Goal: Information Seeking & Learning: Find specific fact

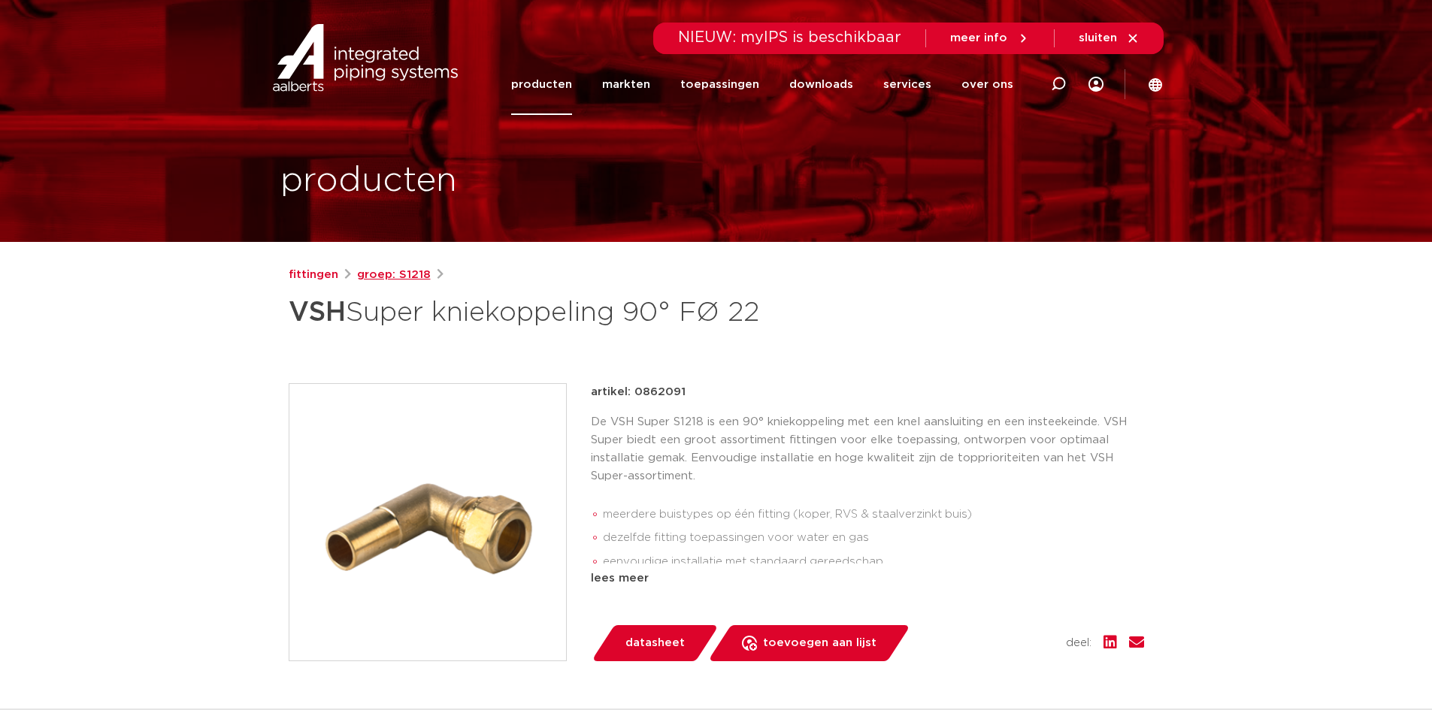
click at [394, 273] on link "groep: S1218" at bounding box center [394, 275] width 74 height 18
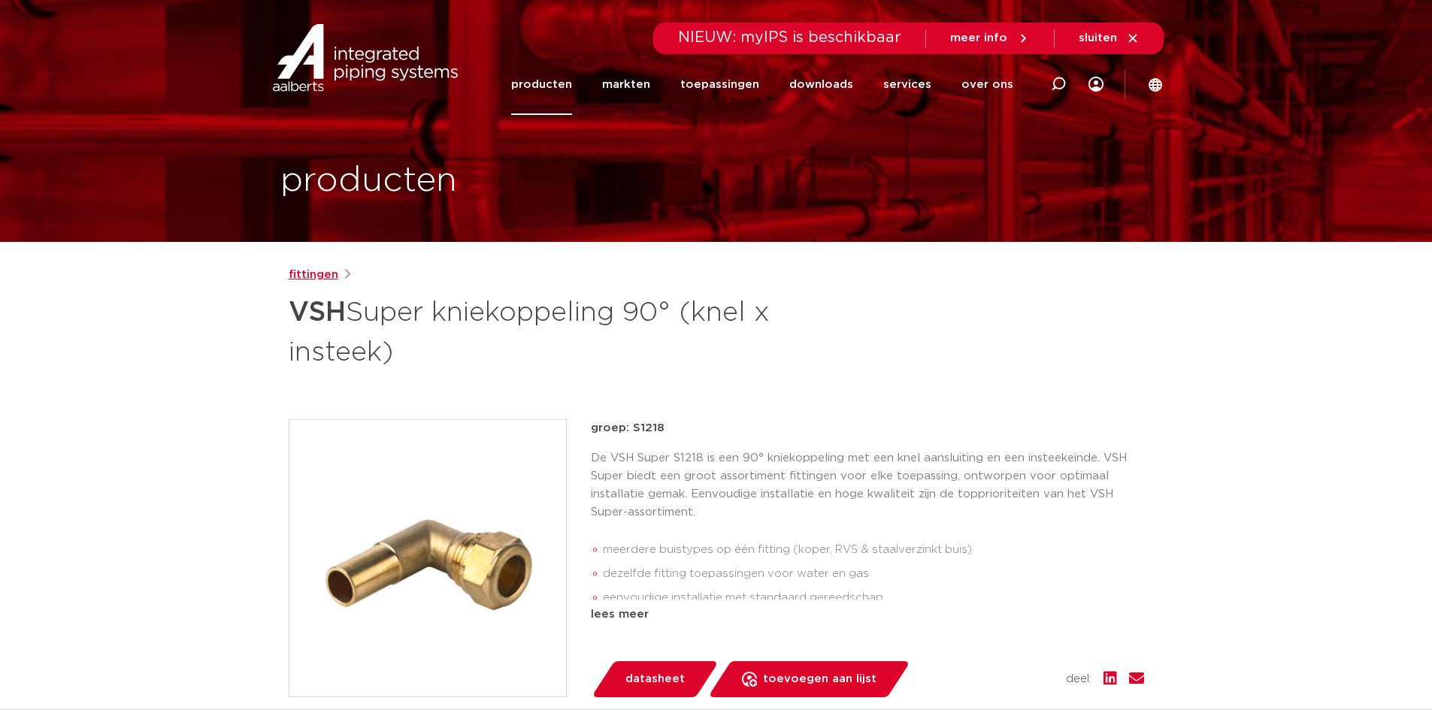
click at [308, 273] on link "fittingen" at bounding box center [314, 275] width 50 height 18
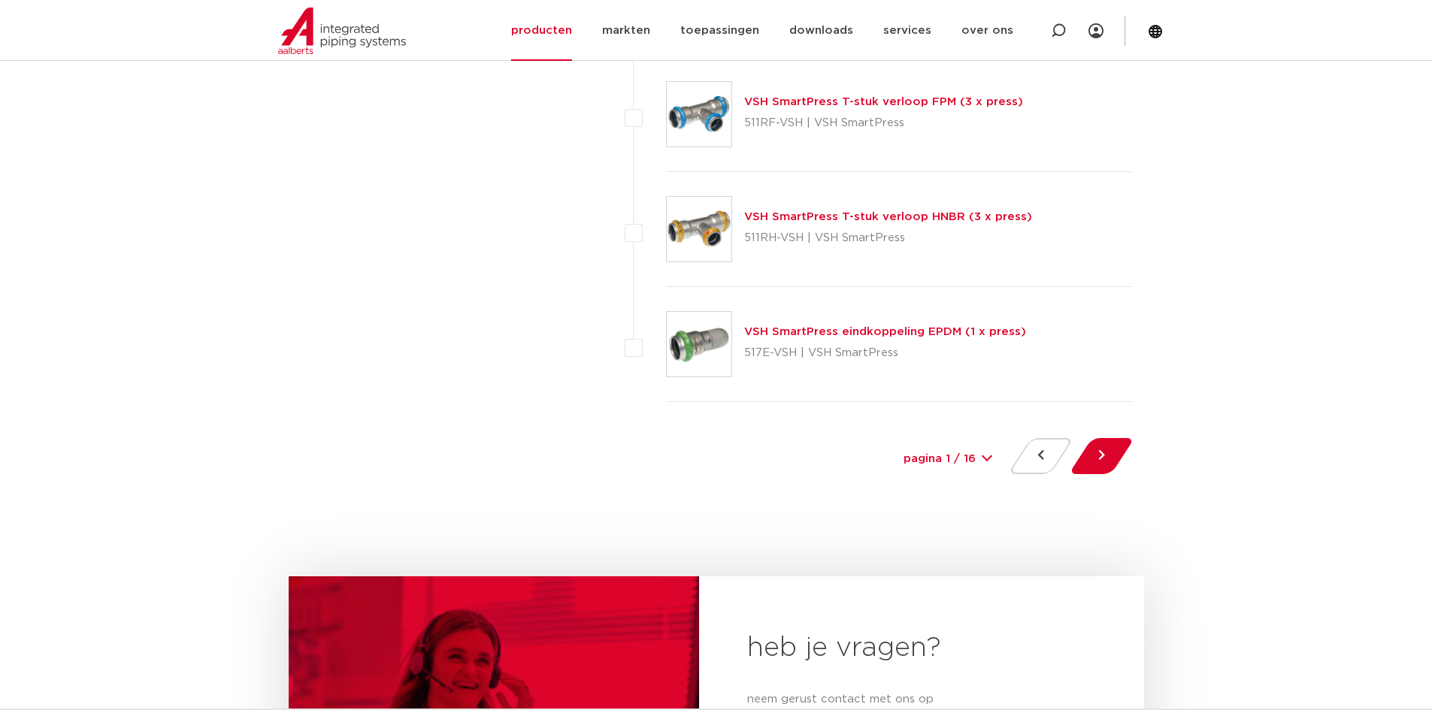
scroll to position [6841, 0]
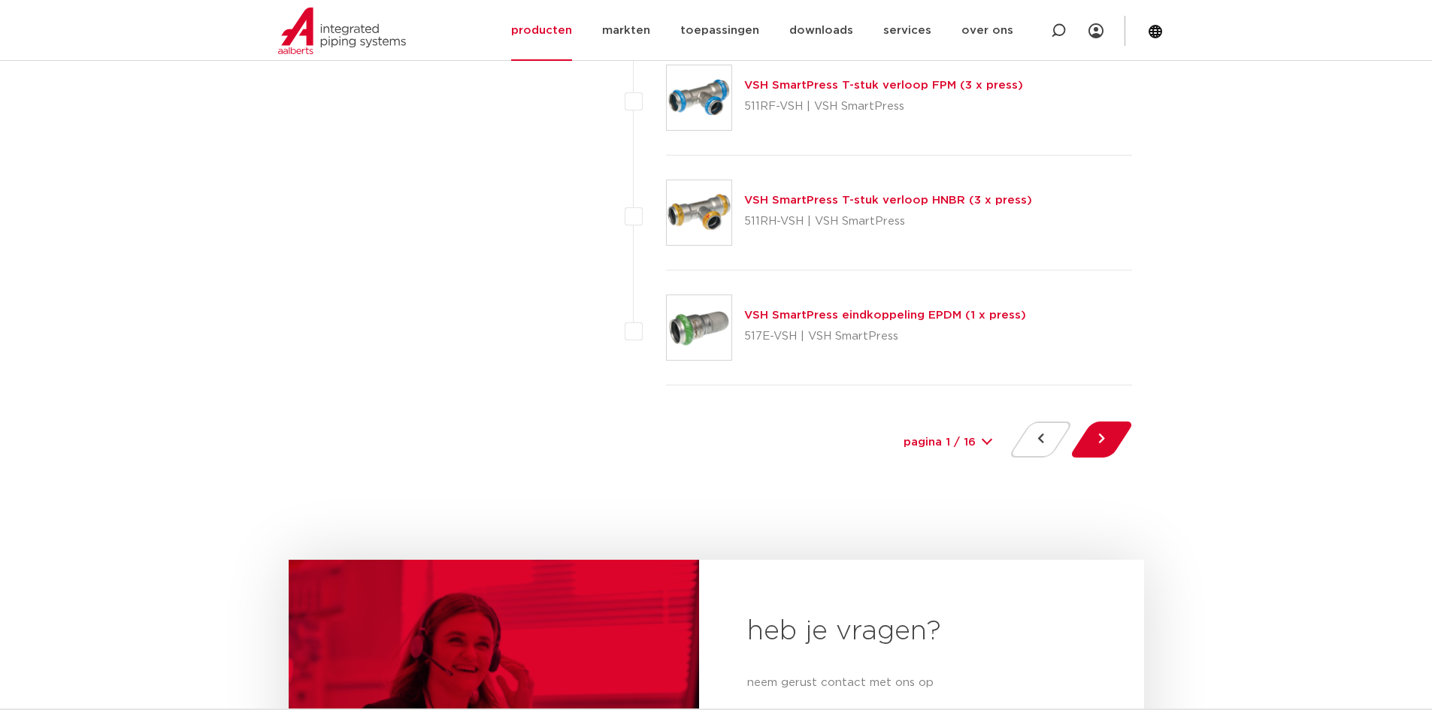
click at [982, 443] on select "pagina 1 / 16 1 2 3 4 5 6 7 8 9 10 11 12 13 14 15 16" at bounding box center [948, 443] width 113 height 34
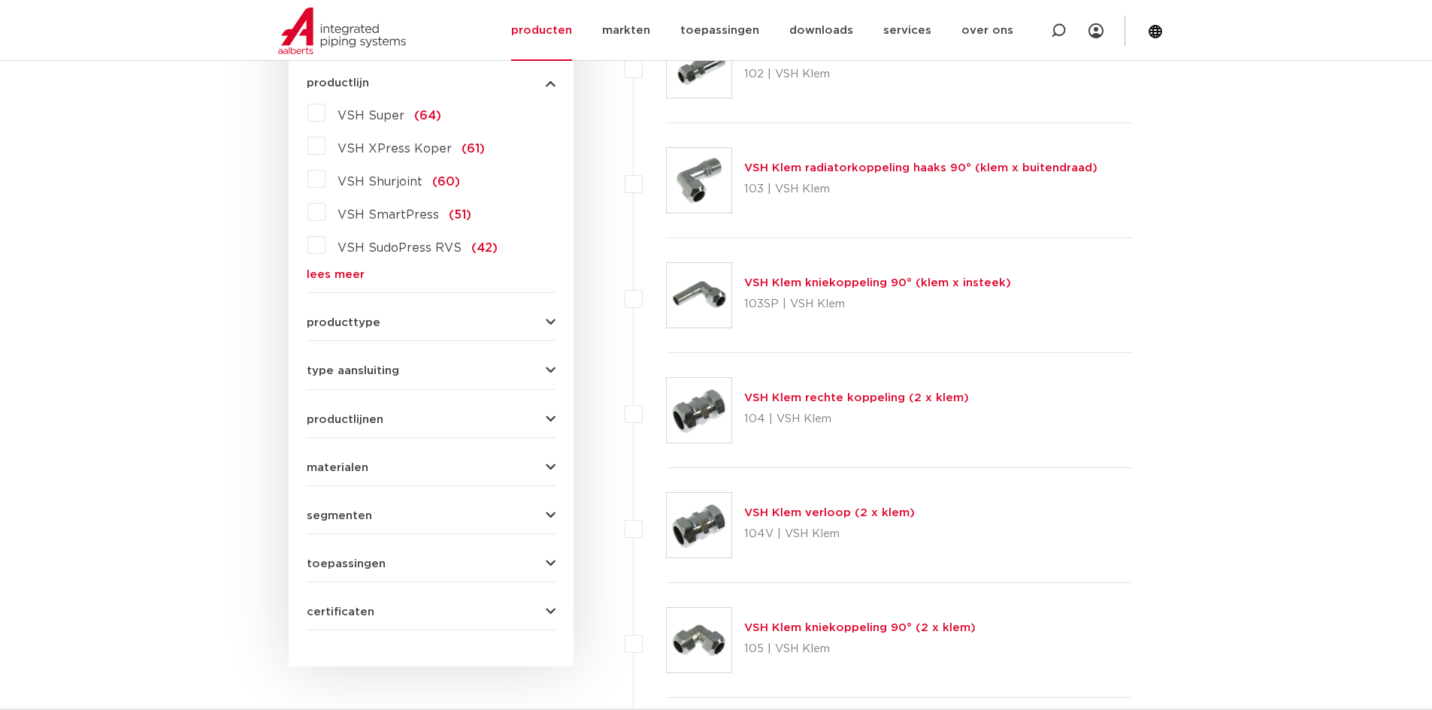
scroll to position [526, 0]
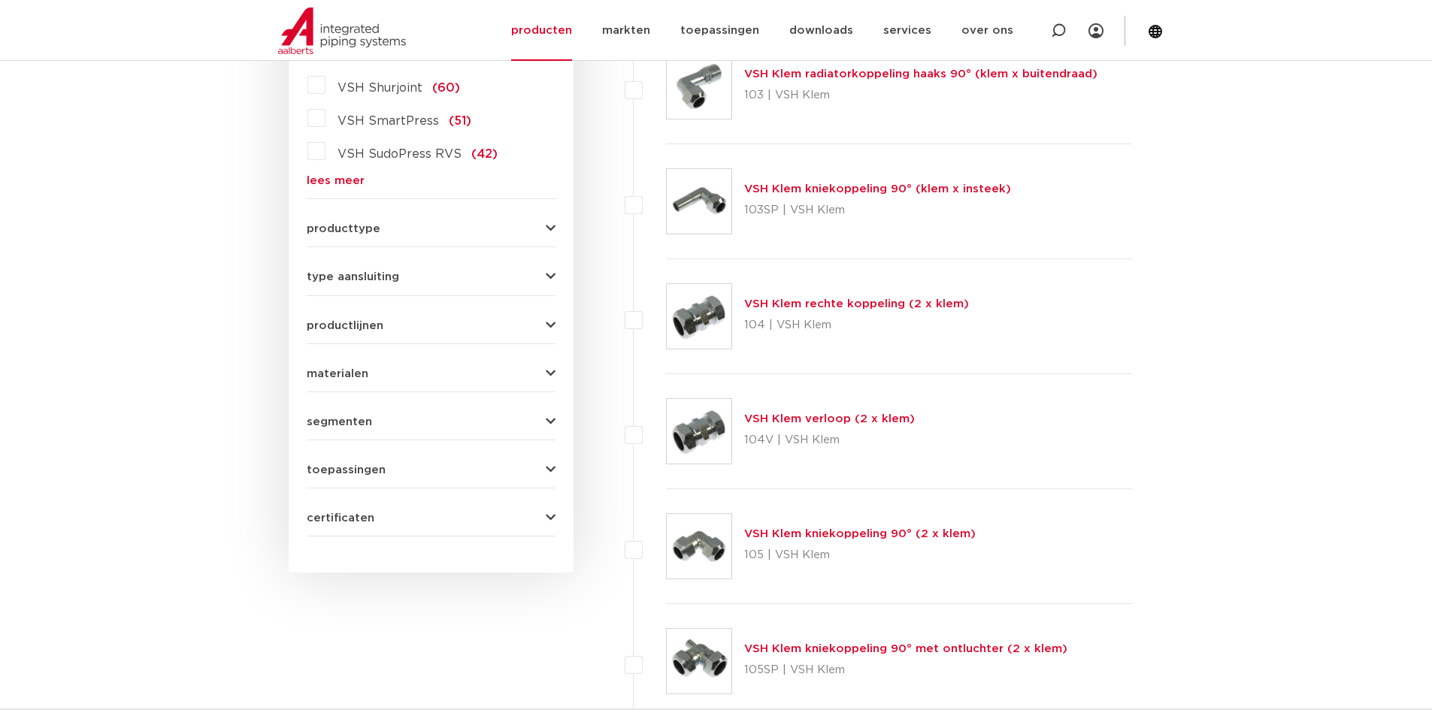
click at [322, 276] on span "type aansluiting" at bounding box center [353, 276] width 92 height 11
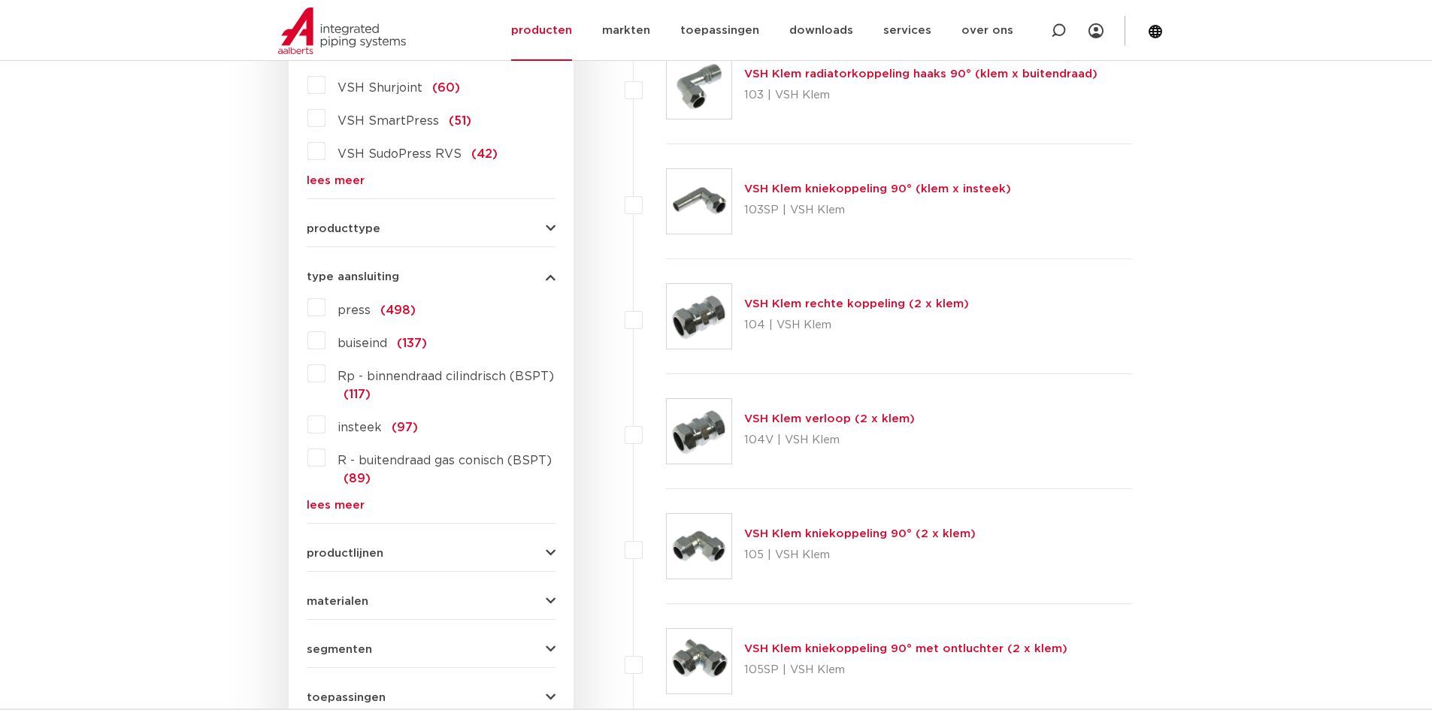
click at [332, 508] on link "lees meer" at bounding box center [431, 505] width 249 height 11
click at [326, 428] on label "insteek (97)" at bounding box center [372, 425] width 92 height 24
click at [0, 0] on input "insteek (97)" at bounding box center [0, 0] width 0 height 0
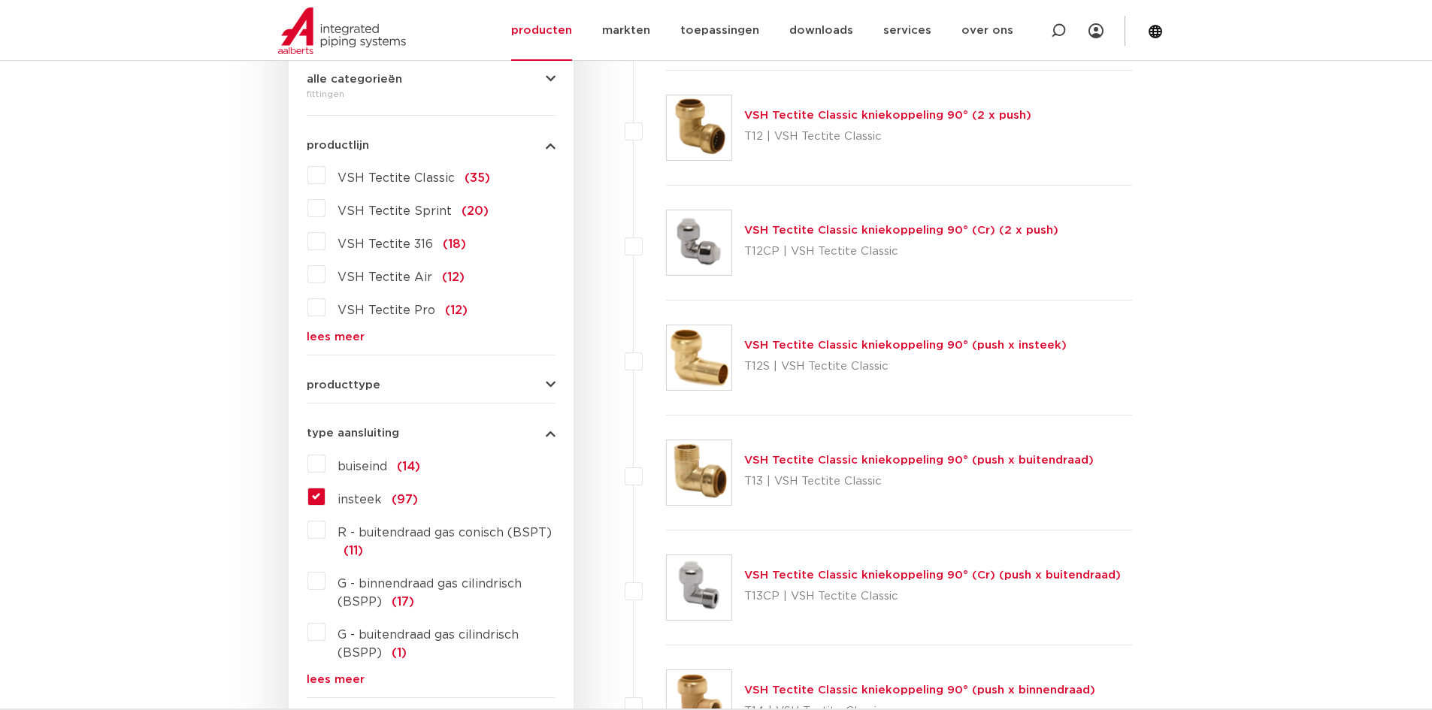
scroll to position [376, 0]
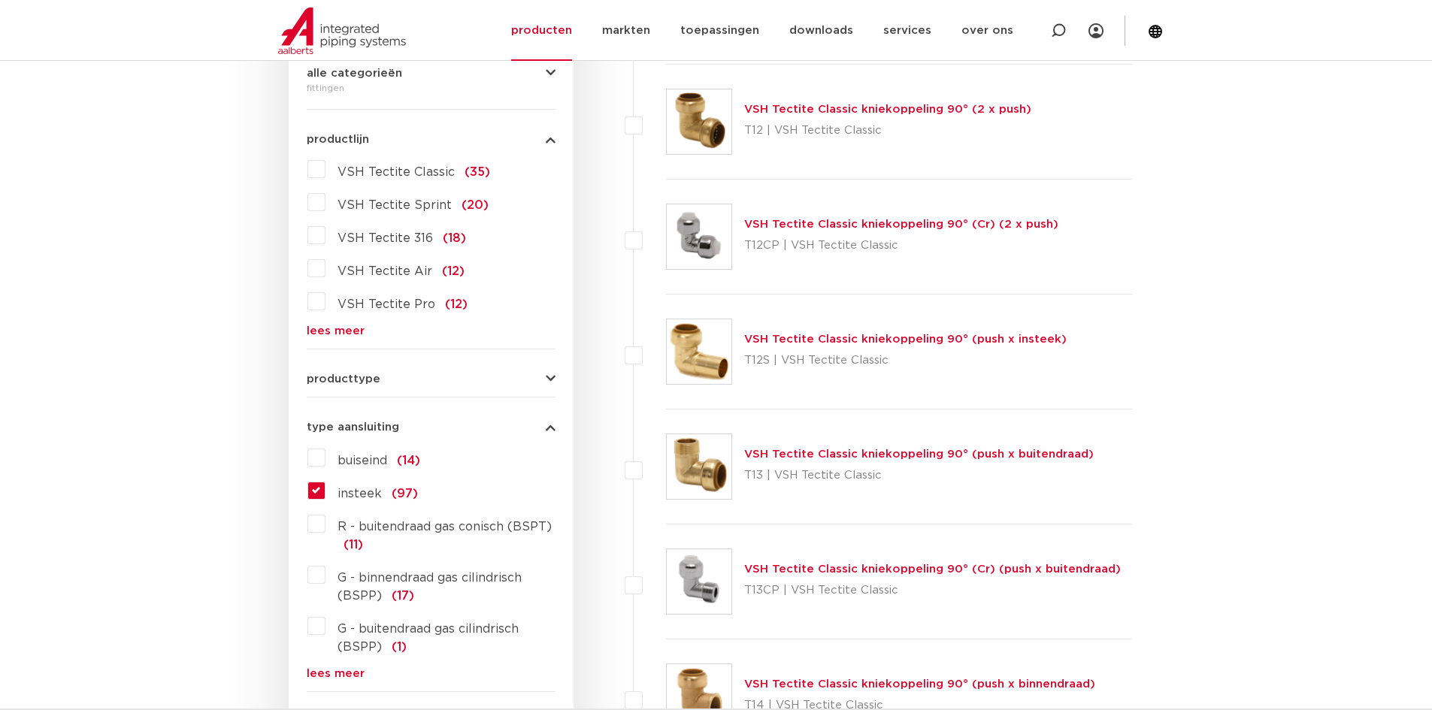
click at [326, 495] on label "insteek (97)" at bounding box center [372, 491] width 92 height 24
click at [0, 0] on input "insteek (97)" at bounding box center [0, 0] width 0 height 0
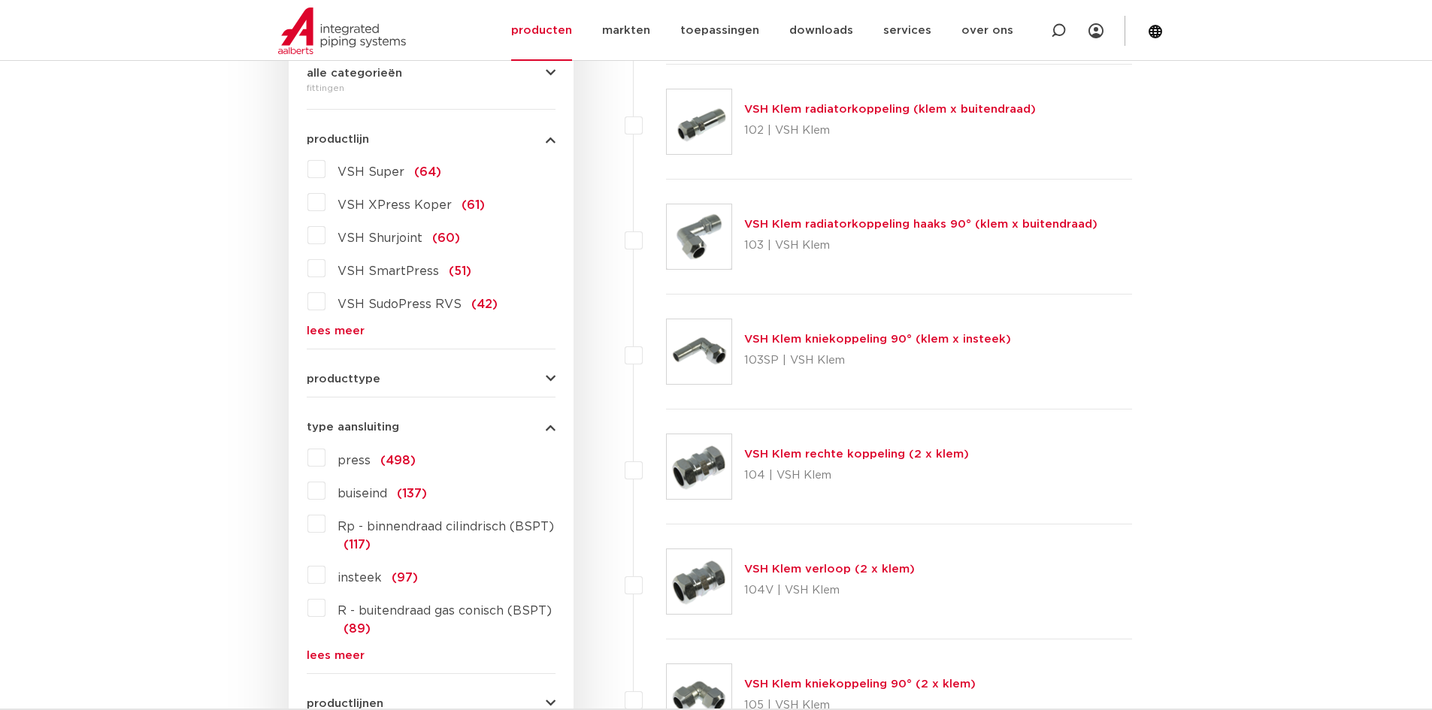
scroll to position [376, 0]
click at [344, 332] on link "lees meer" at bounding box center [431, 331] width 249 height 11
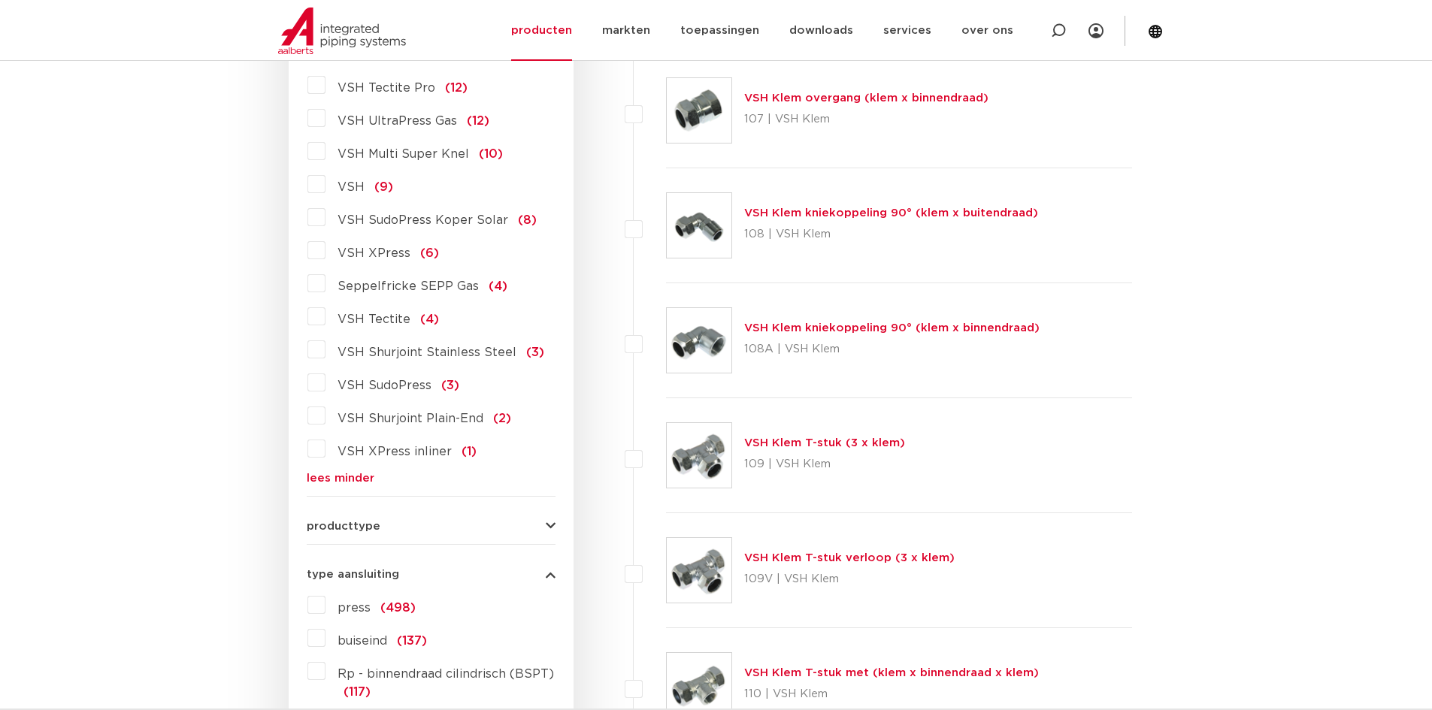
scroll to position [1654, 0]
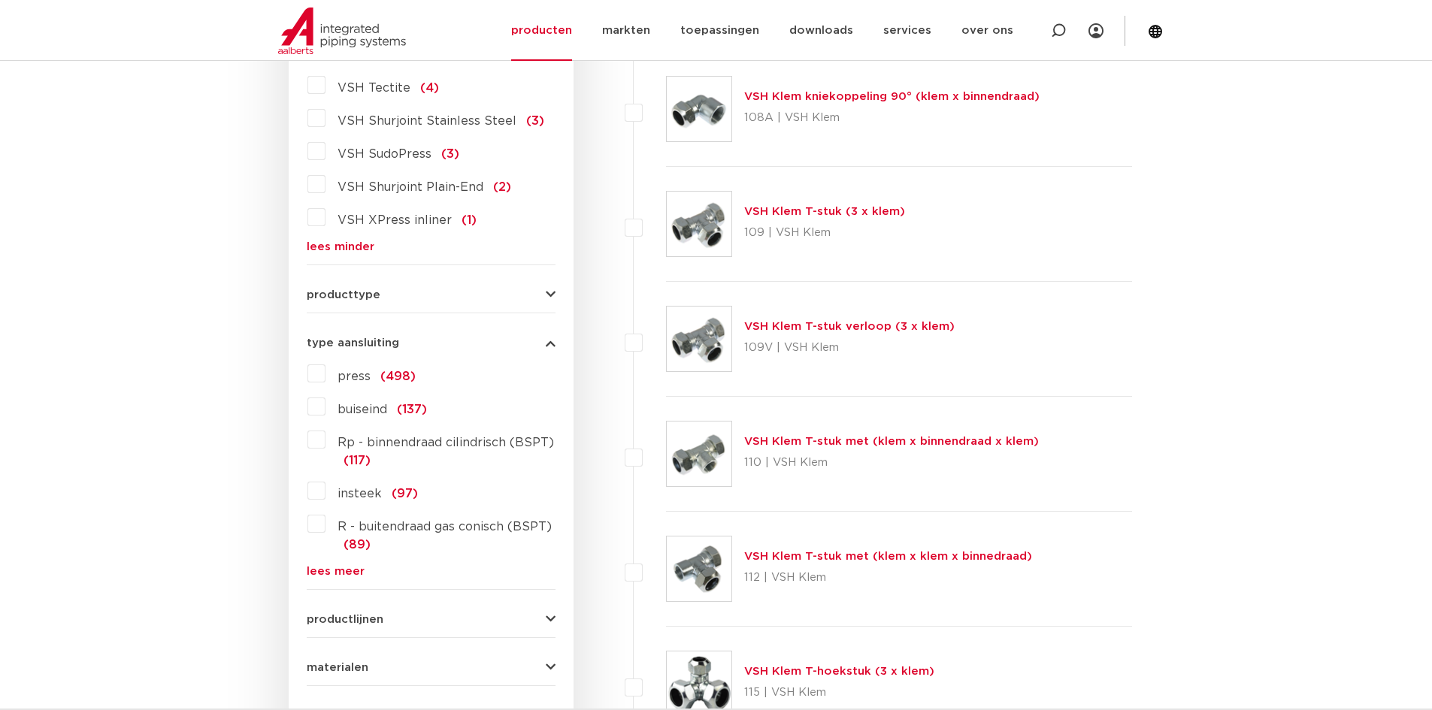
click at [344, 566] on link "lees meer" at bounding box center [431, 571] width 249 height 11
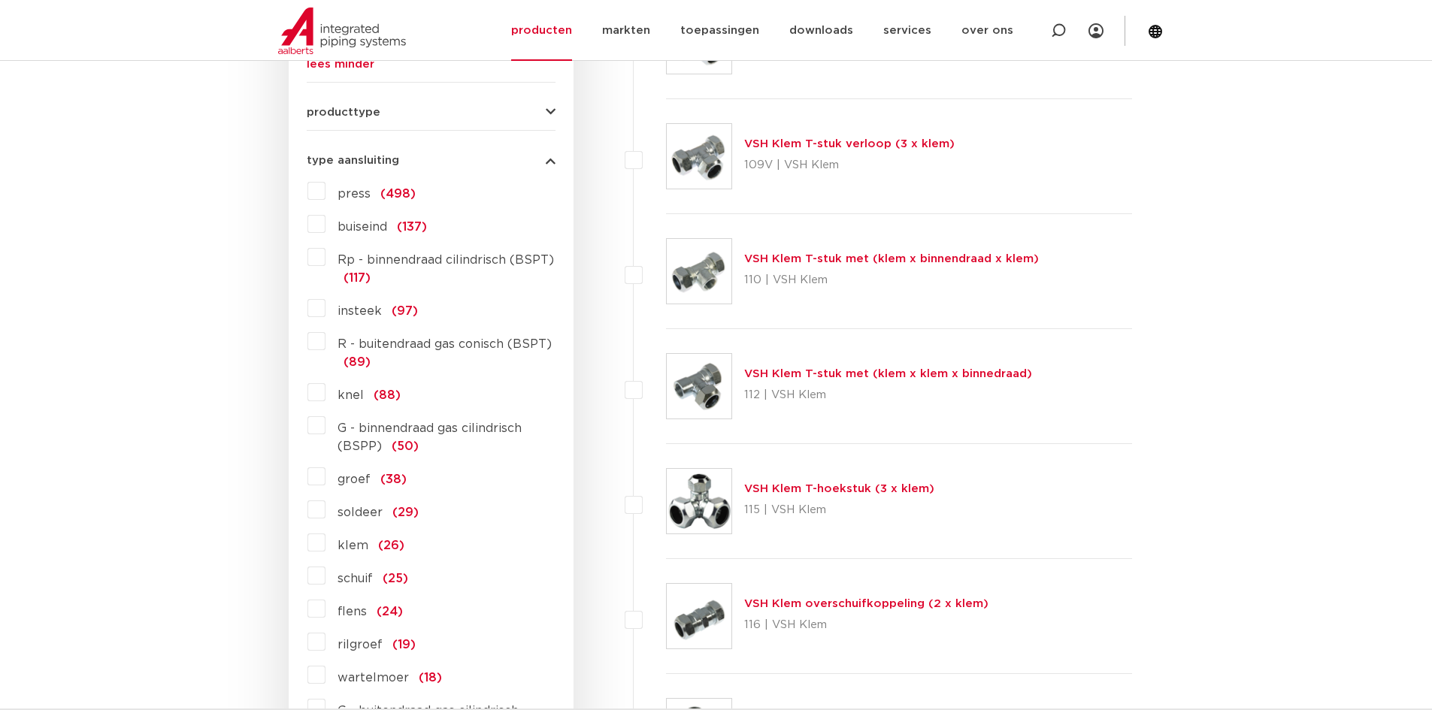
scroll to position [1879, 0]
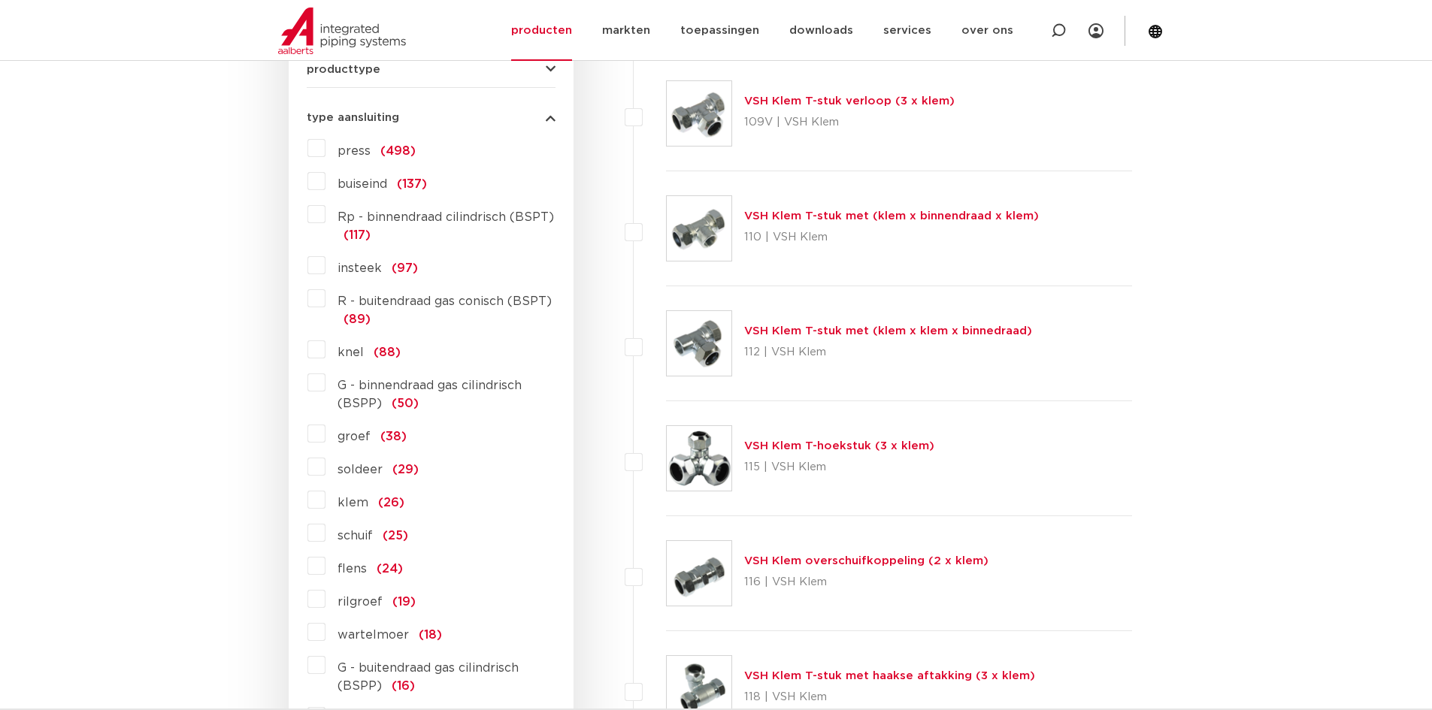
click at [326, 338] on label "knel (88)" at bounding box center [363, 350] width 75 height 24
click at [0, 0] on input "knel (88)" at bounding box center [0, 0] width 0 height 0
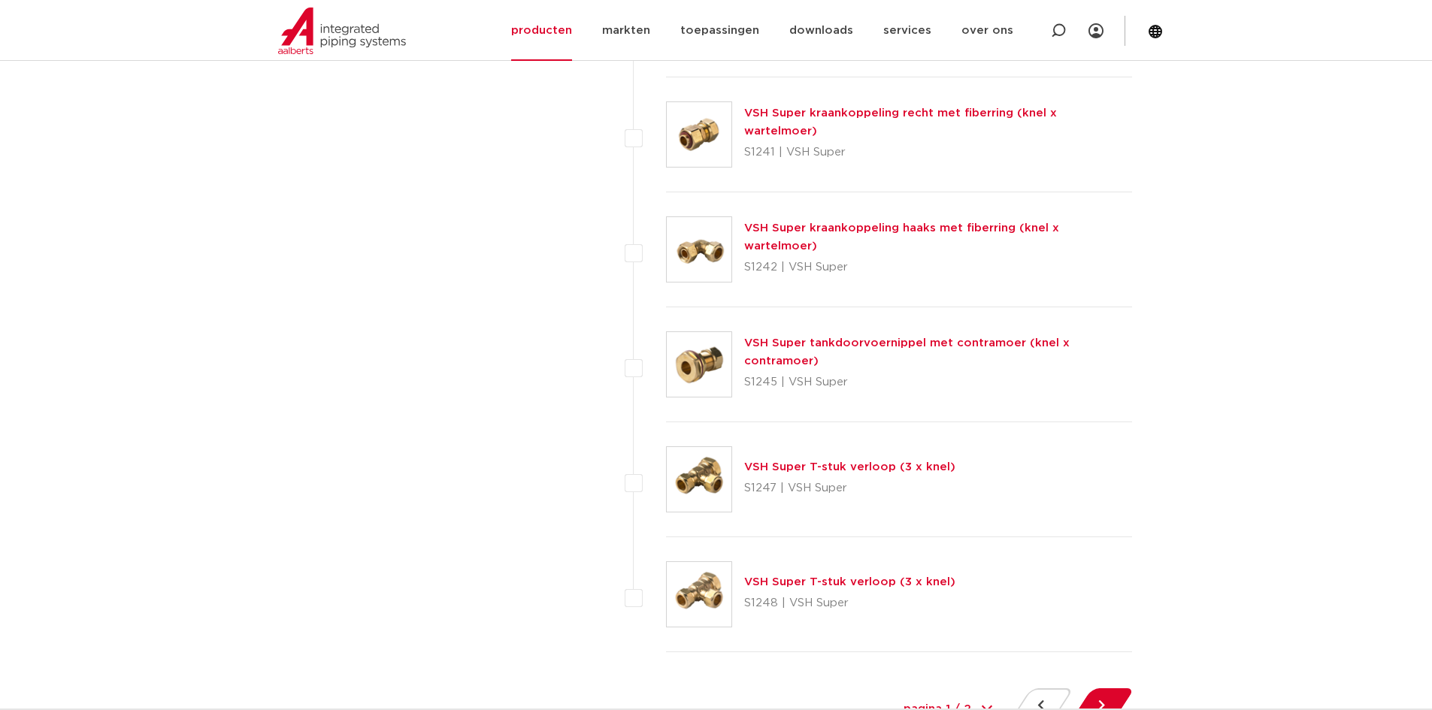
scroll to position [6615, 0]
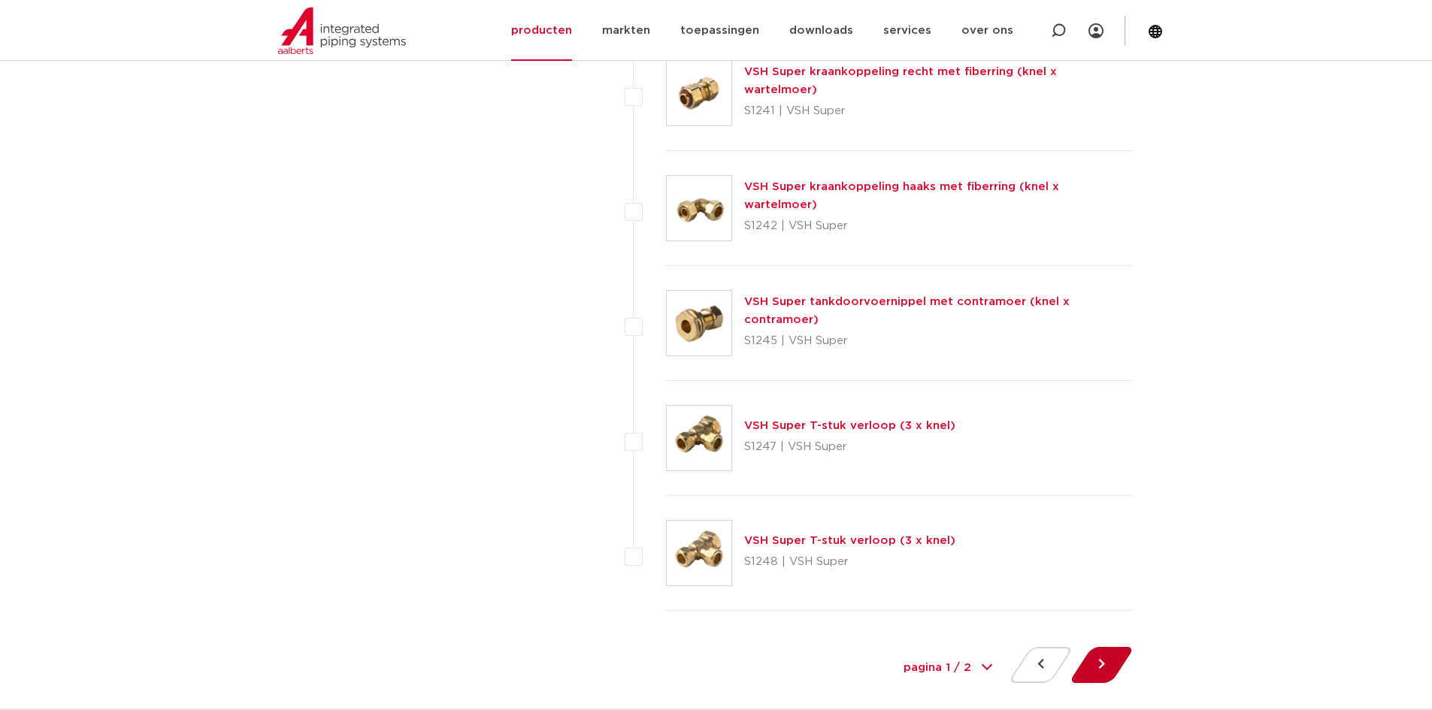
click at [1097, 669] on button at bounding box center [1101, 665] width 43 height 36
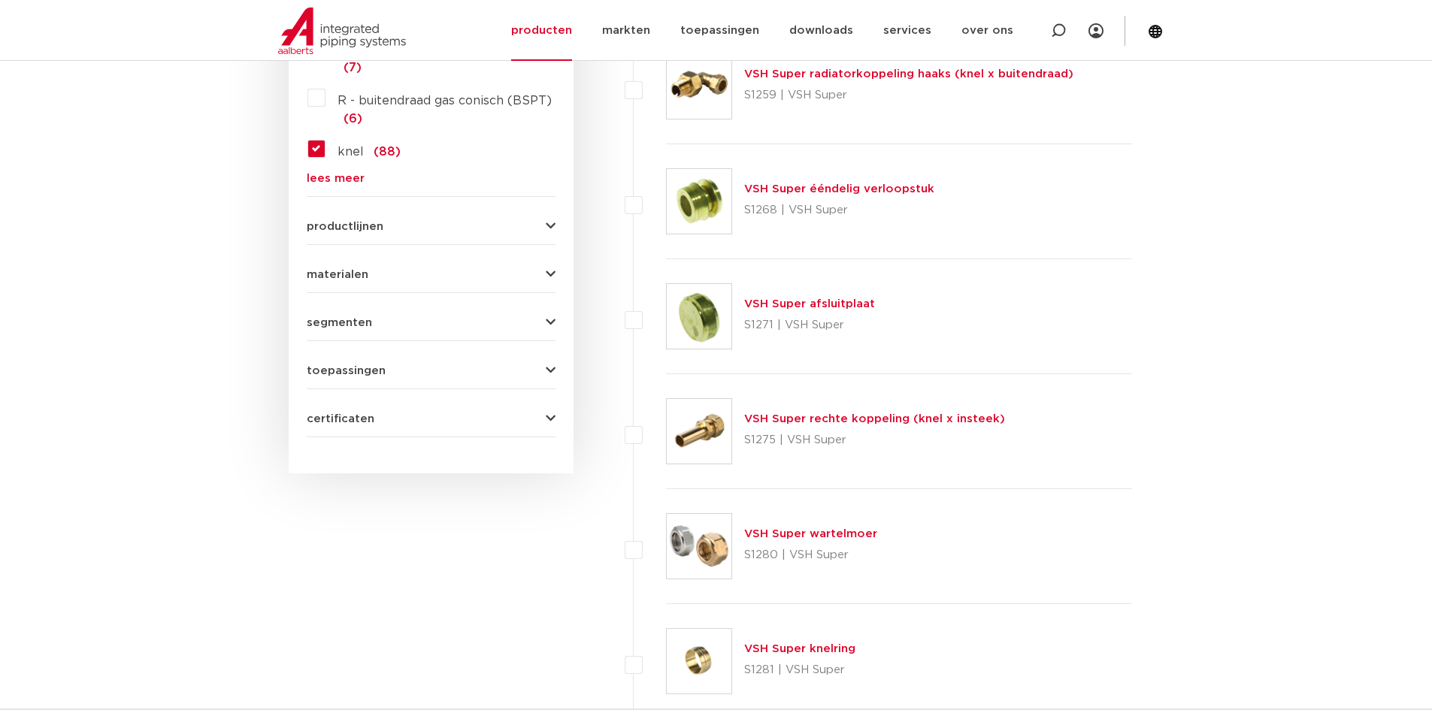
scroll to position [902, 0]
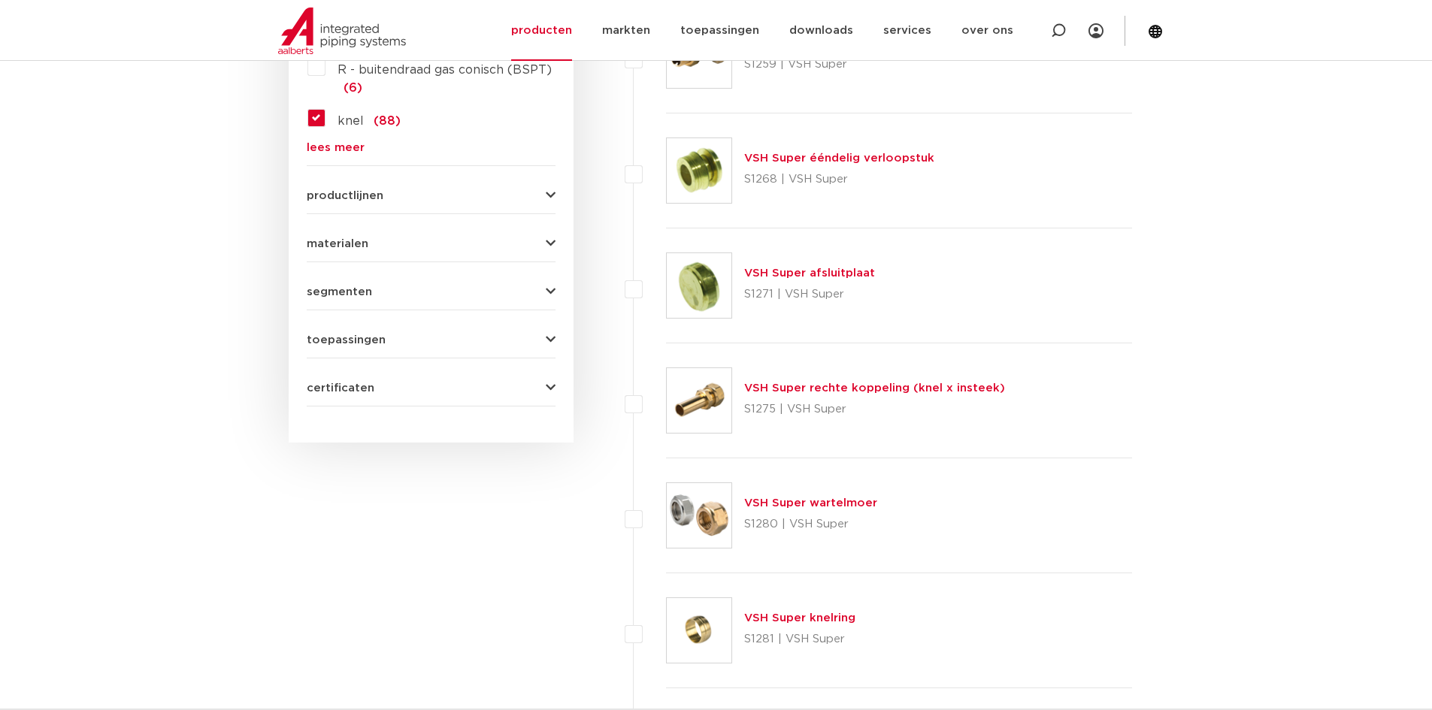
click at [925, 386] on link "VSH Super rechte koppeling (knel x insteek)" at bounding box center [874, 388] width 261 height 11
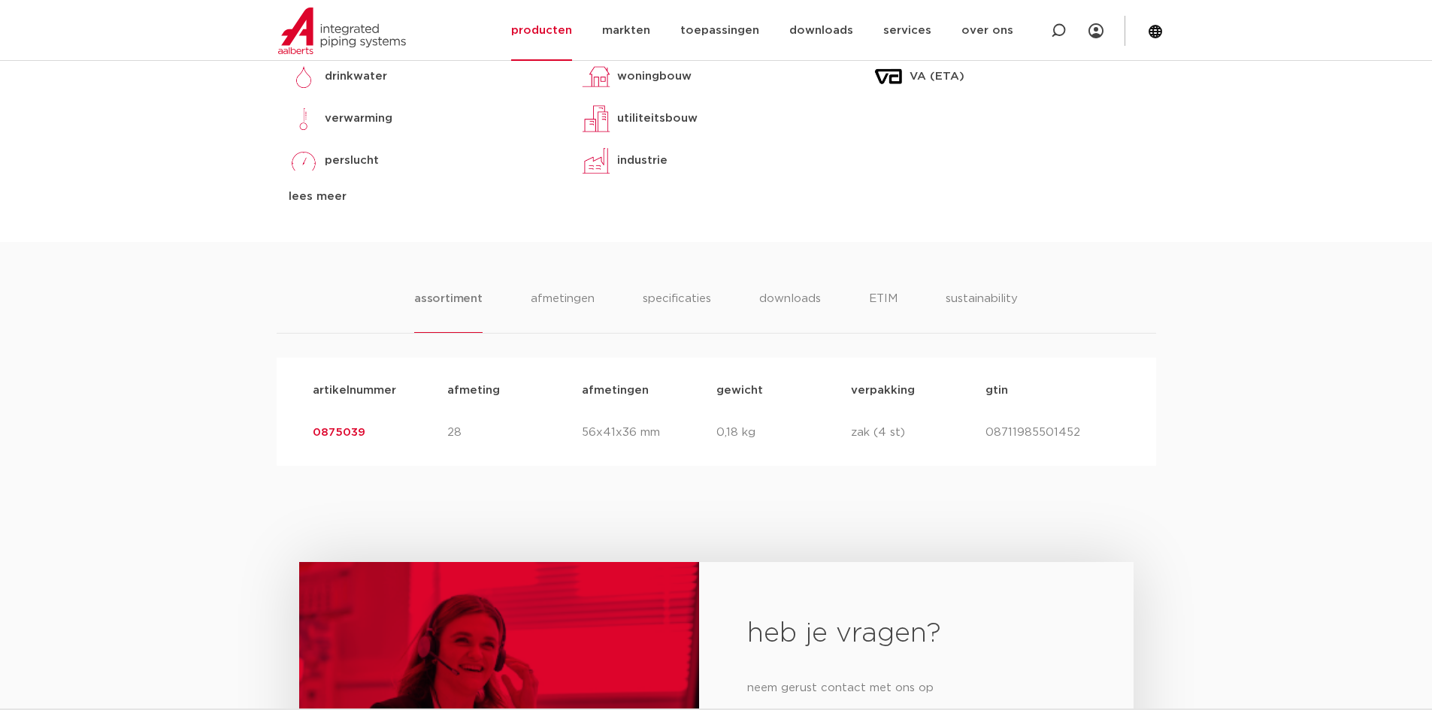
scroll to position [752, 0]
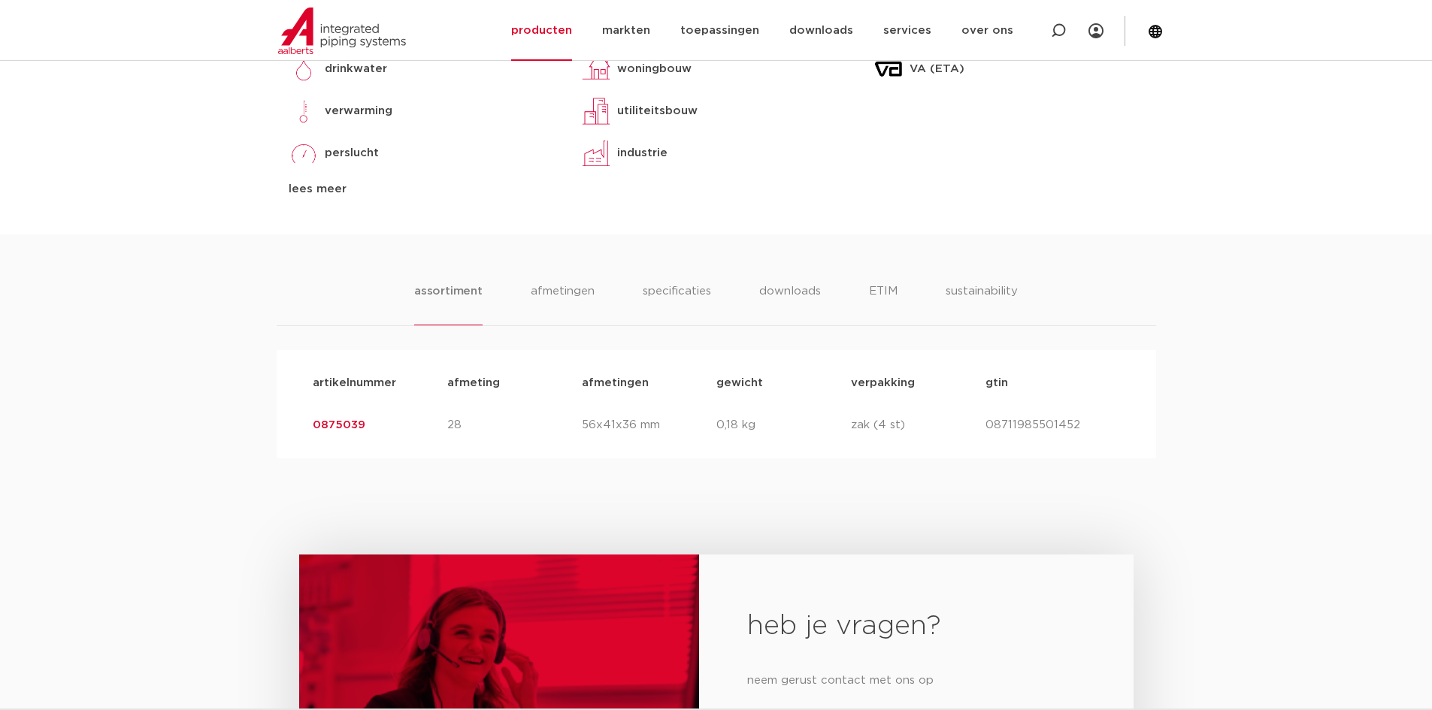
click at [1222, 470] on div "heb je vragen? neem gerust contact met ons op contact" at bounding box center [716, 702] width 1432 height 487
click at [355, 425] on link "0875039" at bounding box center [339, 424] width 53 height 11
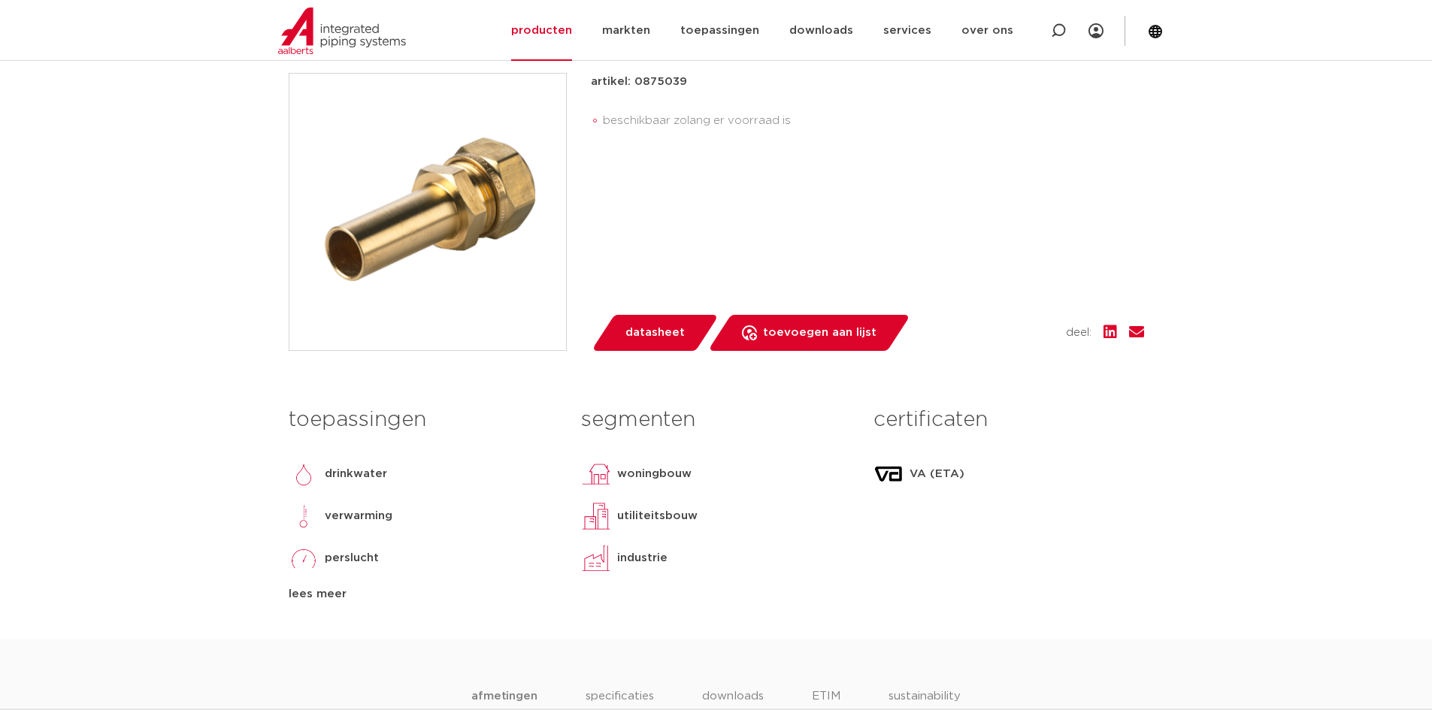
scroll to position [150, 0]
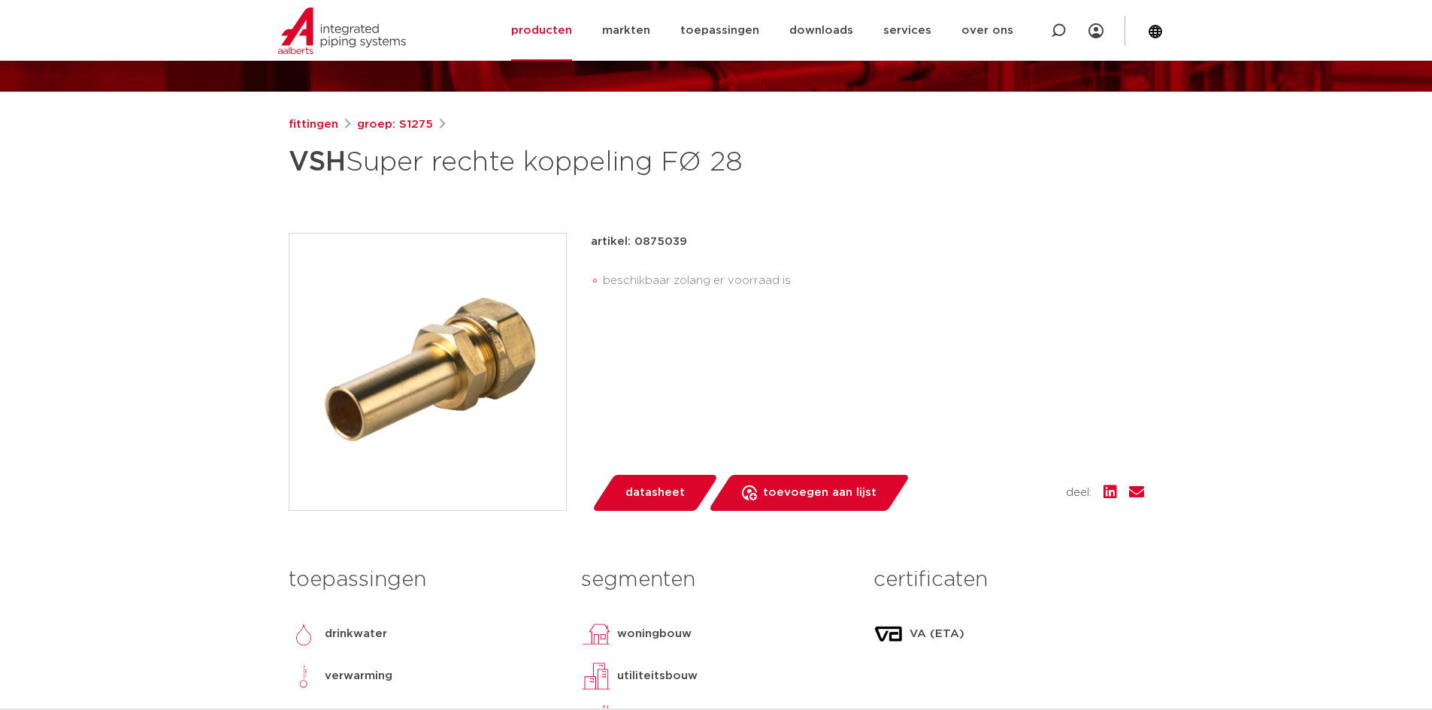
drag, startPoint x: 688, startPoint y: 240, endPoint x: 631, endPoint y: 240, distance: 56.4
click at [631, 240] on div "artikel: 0875039" at bounding box center [867, 242] width 553 height 18
copy p "0875039"
click at [842, 231] on div "fittingen groep: S1275 VSH Super rechte koppeling FØ 28" at bounding box center [717, 458] width 880 height 684
click at [1076, 291] on li "beschikbaar zolang er voorraad is" at bounding box center [873, 281] width 541 height 24
